Goal: Download file/media

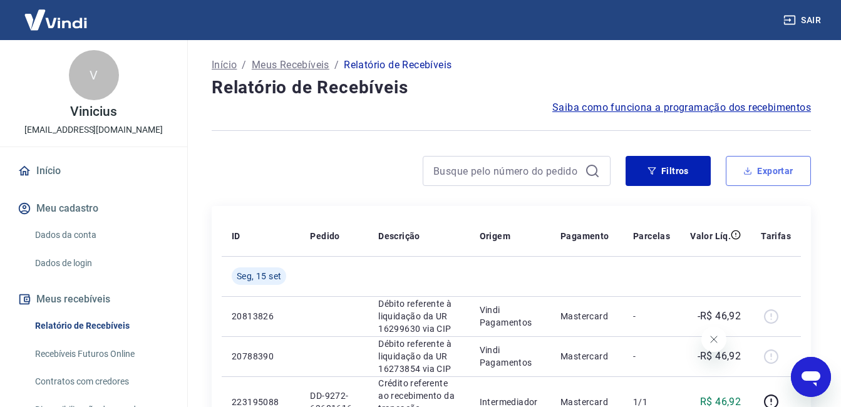
click at [763, 170] on button "Exportar" at bounding box center [768, 171] width 85 height 30
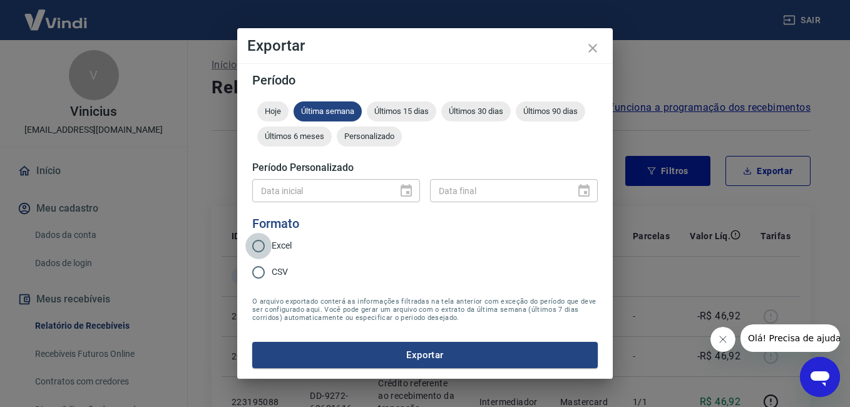
click at [270, 244] on input "Excel" at bounding box center [258, 246] width 26 height 26
radio input "true"
click at [377, 137] on span "Personalizado" at bounding box center [369, 135] width 65 height 9
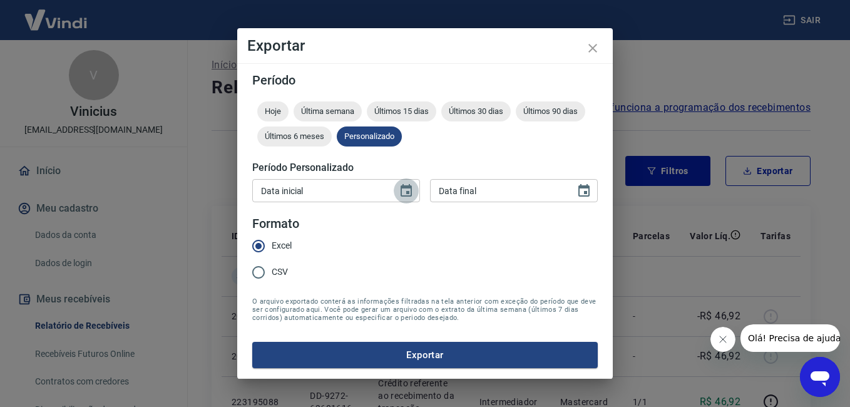
click at [406, 183] on icon "Choose date" at bounding box center [406, 190] width 15 height 15
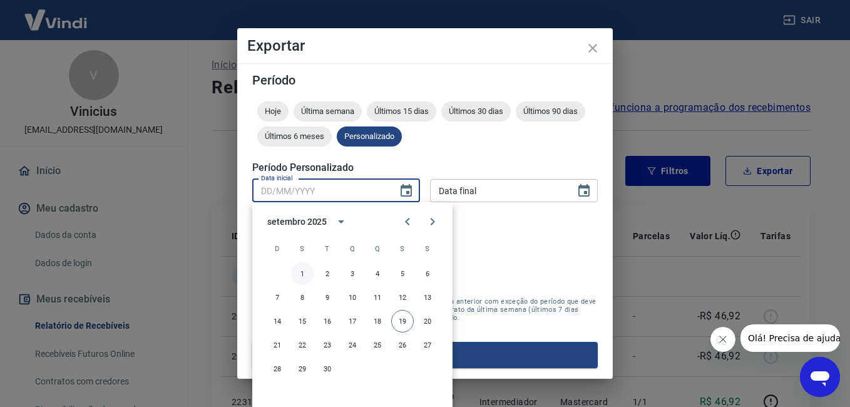
click at [305, 268] on button "1" at bounding box center [302, 273] width 23 height 23
type input "[DATE]"
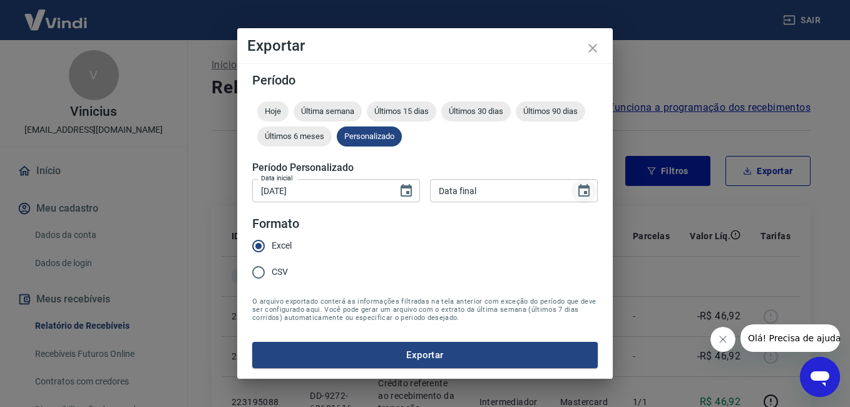
click at [589, 190] on icon "Choose date" at bounding box center [584, 190] width 11 height 13
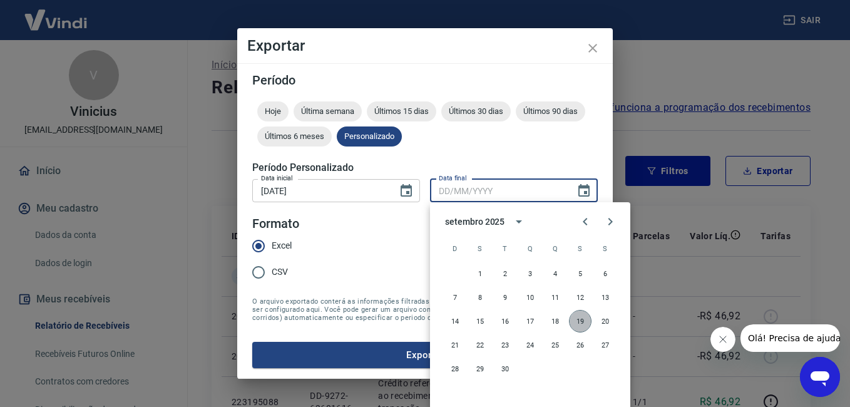
click at [582, 324] on button "19" at bounding box center [580, 321] width 23 height 23
type input "[DATE]"
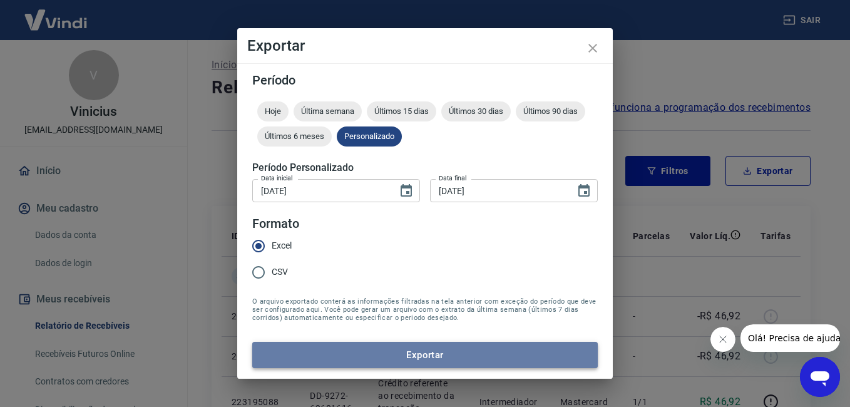
click at [456, 360] on button "Exportar" at bounding box center [425, 355] width 346 height 26
